Goal: Find specific page/section

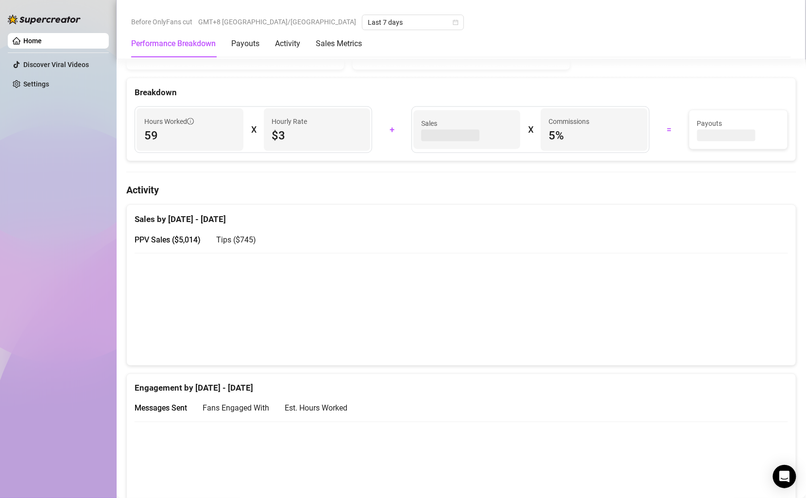
scroll to position [446, 0]
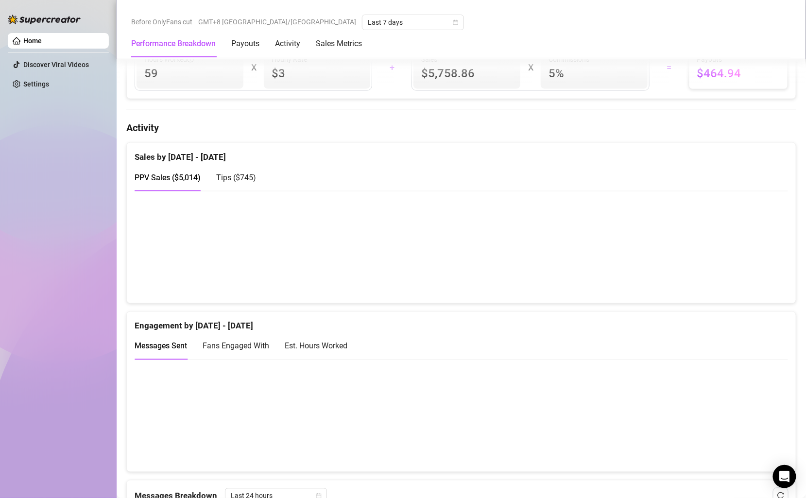
click at [254, 175] on span "Tips ( $745 )" at bounding box center [236, 177] width 40 height 9
click at [173, 173] on span "PPV Sales ( $5,014 )" at bounding box center [168, 177] width 66 height 9
